Goal: Find contact information: Find contact information

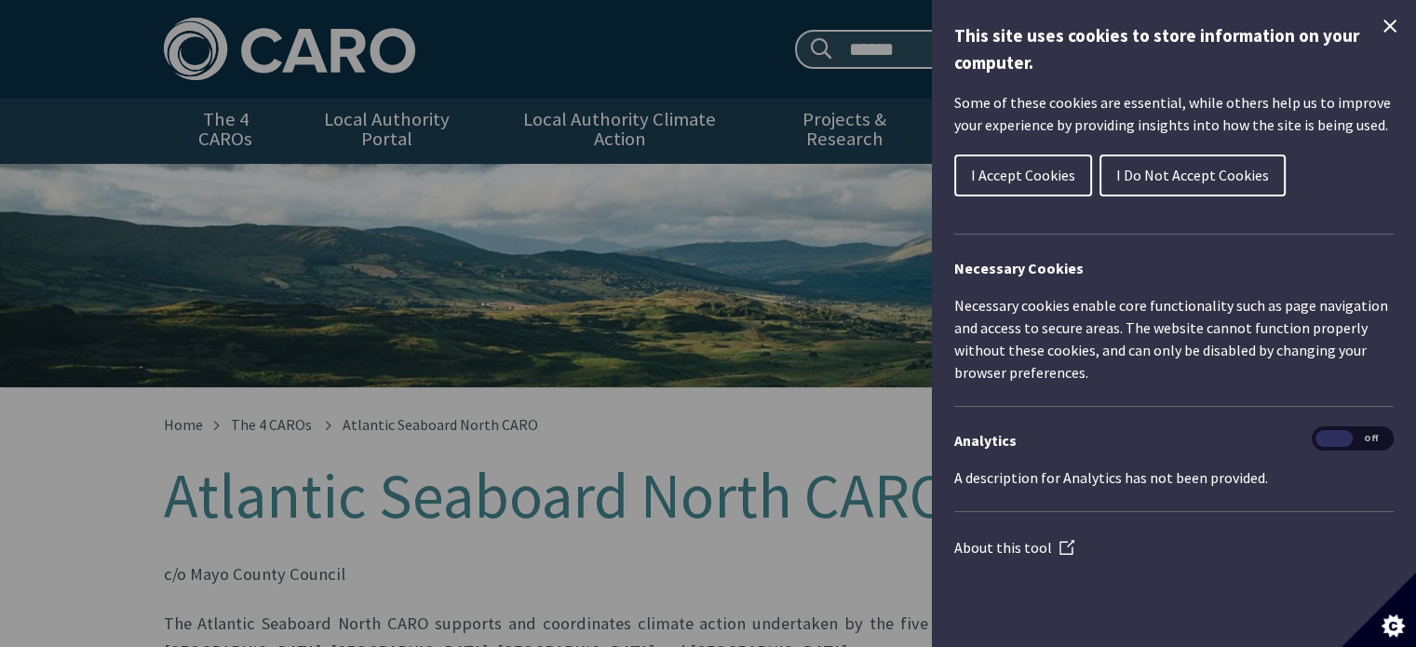
click at [1385, 21] on icon "Close Cookie Control" at bounding box center [1389, 26] width 13 height 13
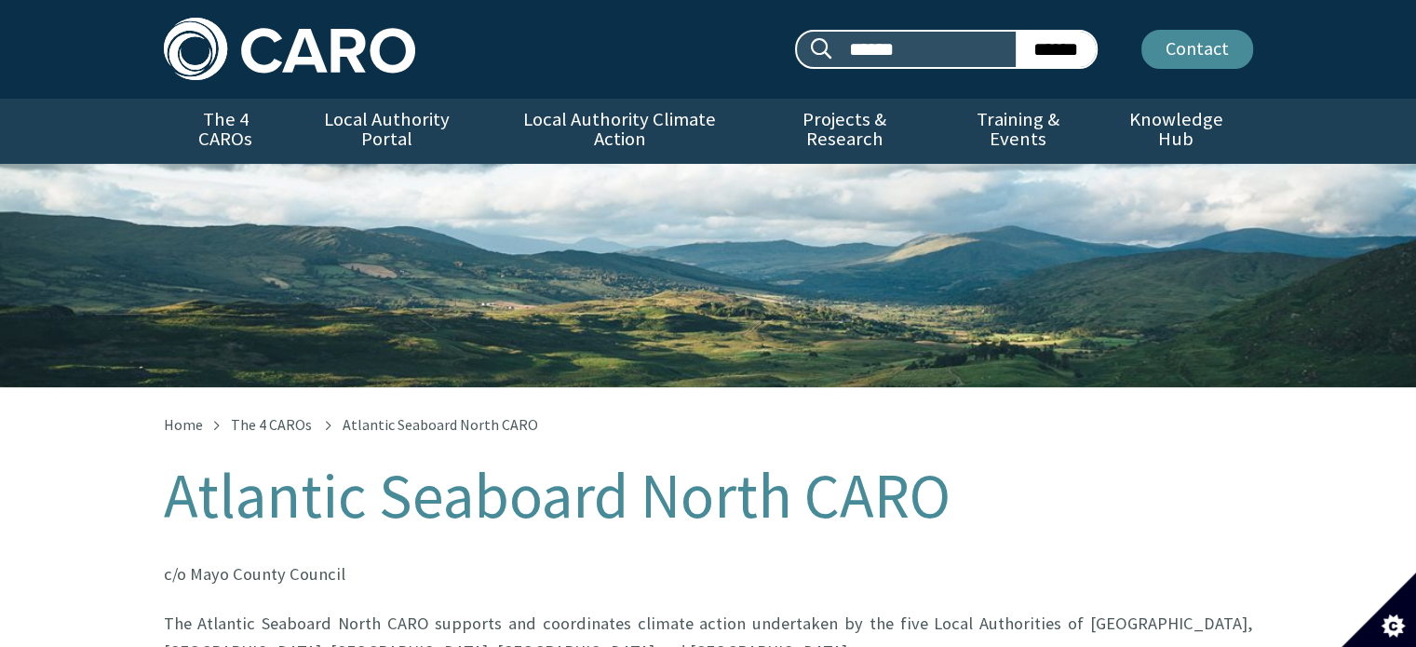
click at [1190, 31] on link "Contact" at bounding box center [1197, 49] width 112 height 39
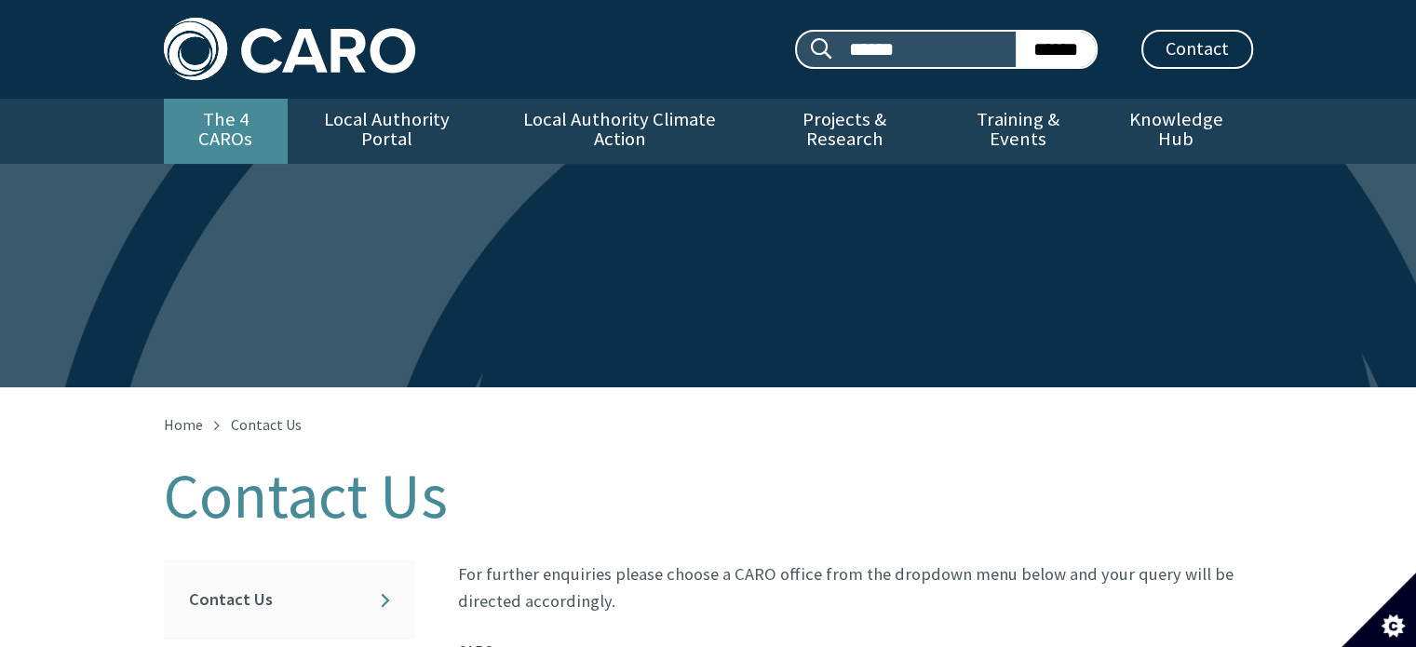
click at [197, 117] on link "The 4 CAROs" at bounding box center [226, 131] width 124 height 65
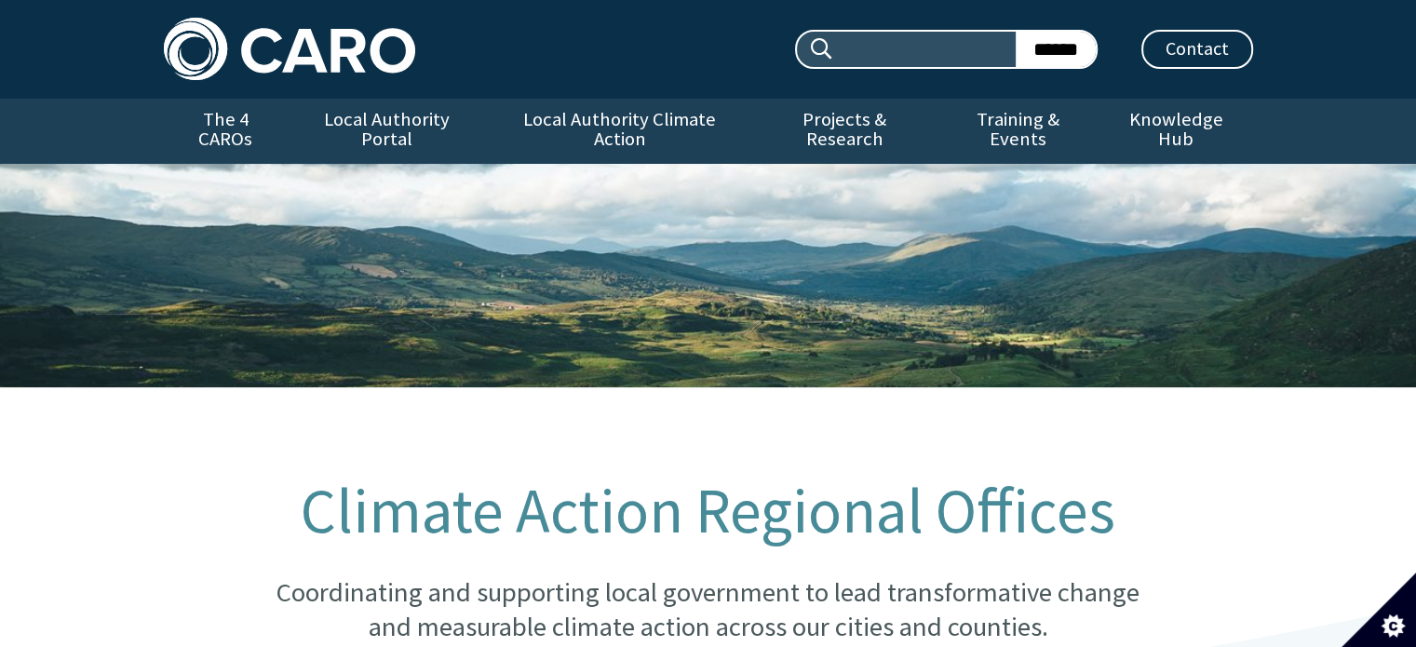
click at [897, 57] on input "Search site:" at bounding box center [925, 49] width 182 height 35
type input "*****"
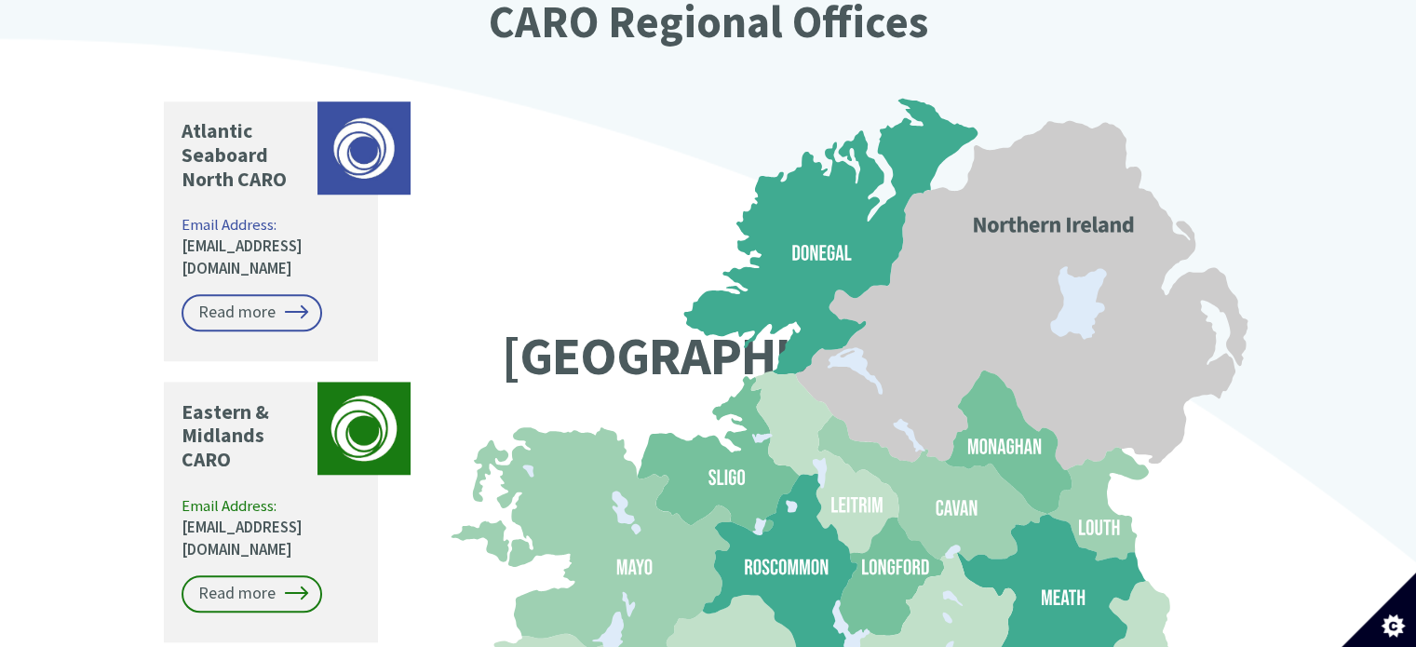
scroll to position [1498, 0]
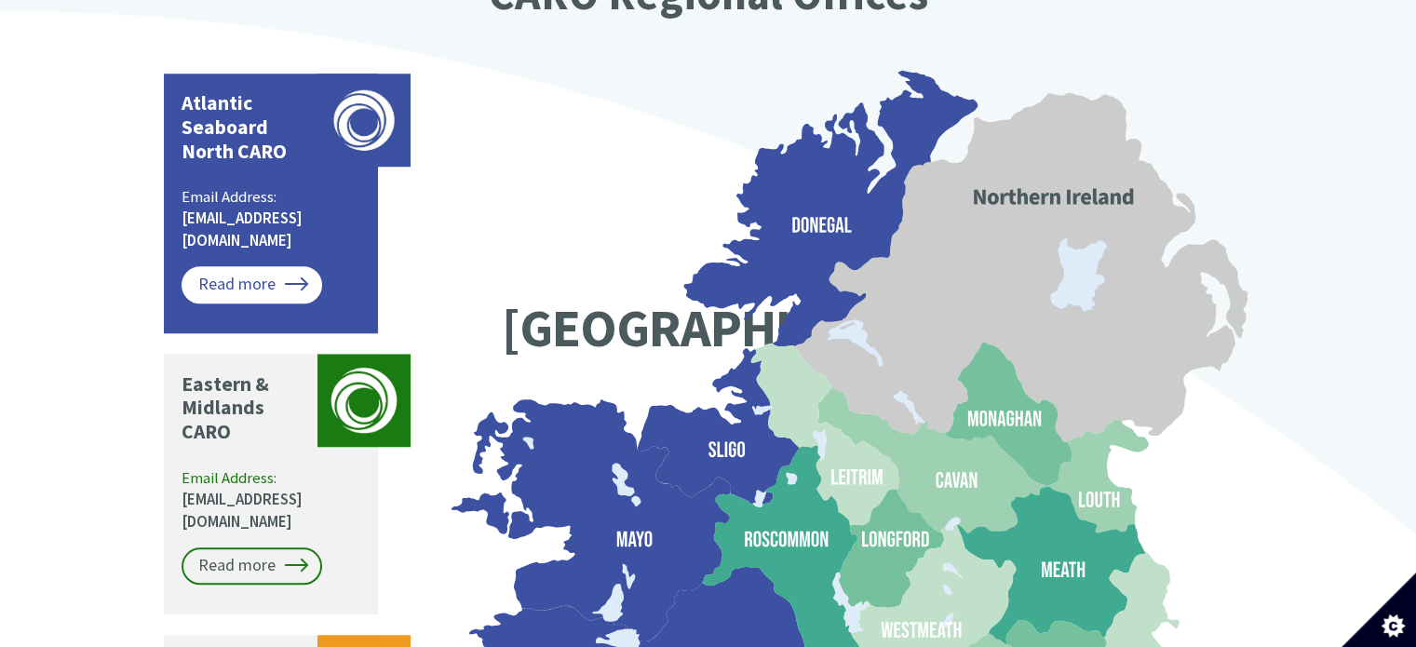
click at [263, 266] on link "Read more" at bounding box center [252, 284] width 141 height 37
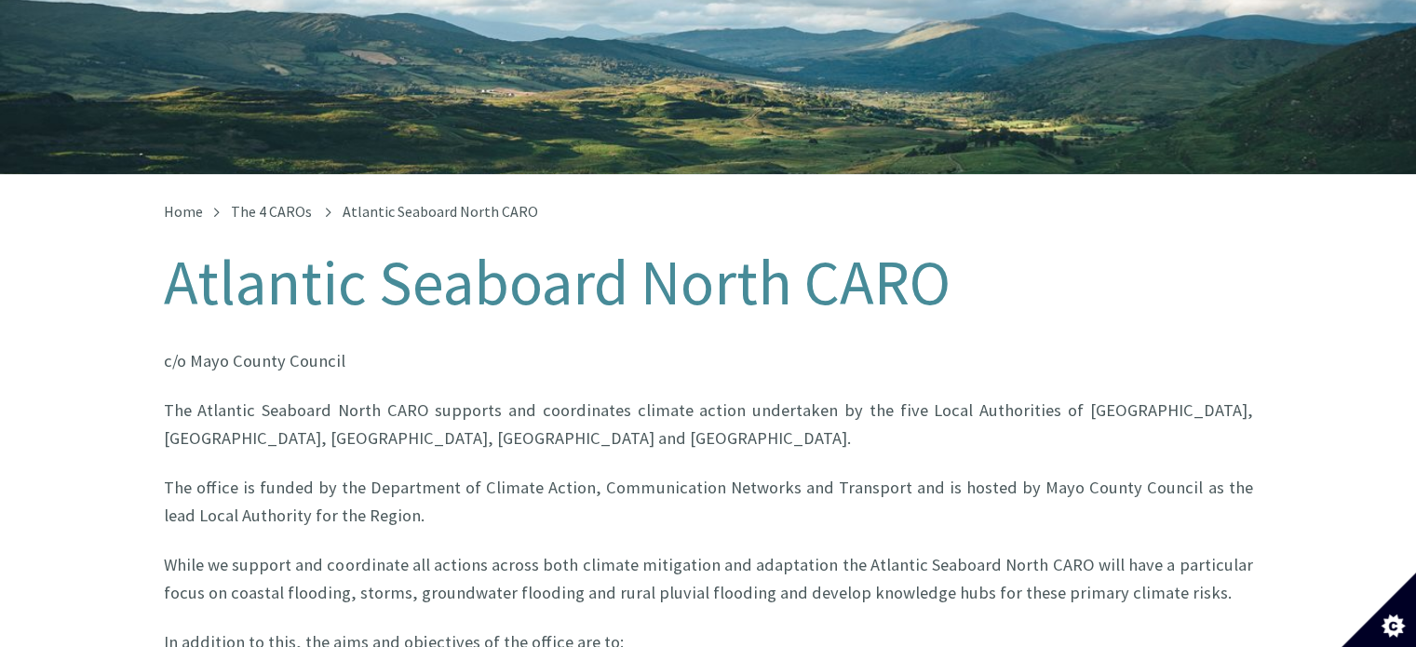
scroll to position [186, 0]
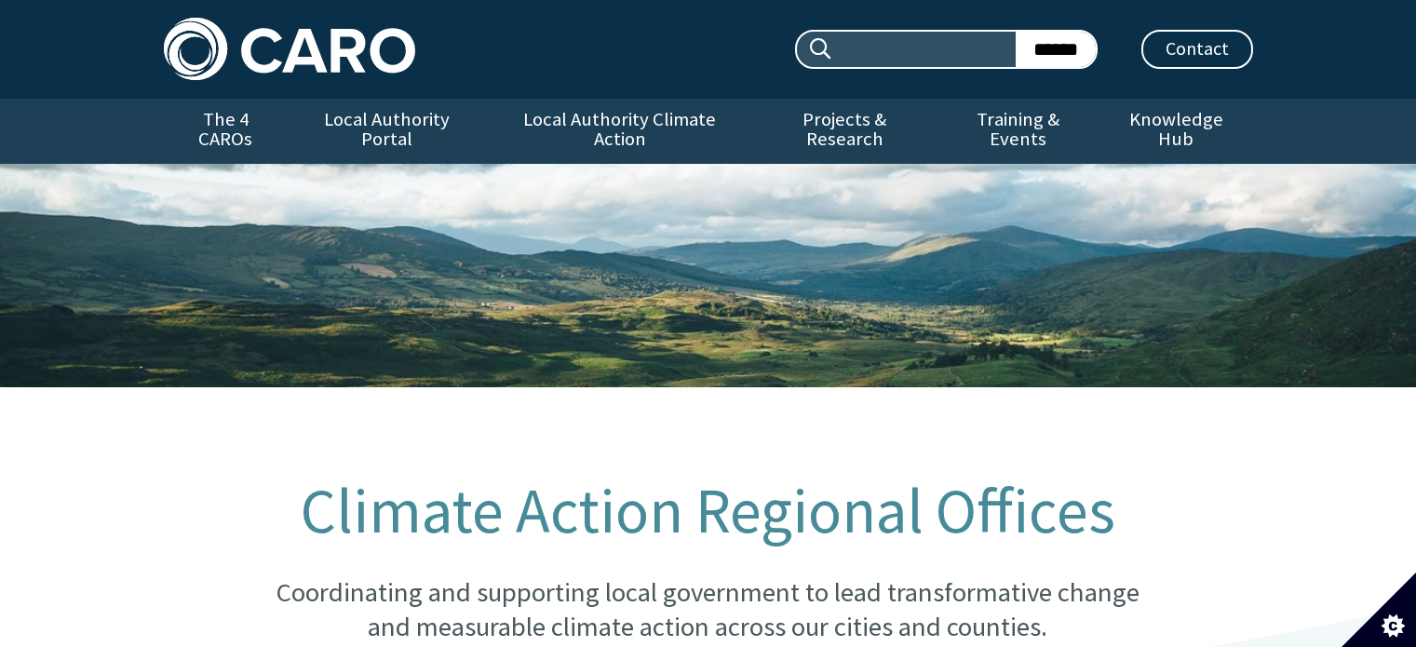
scroll to position [1498, 0]
